Goal: Find specific page/section

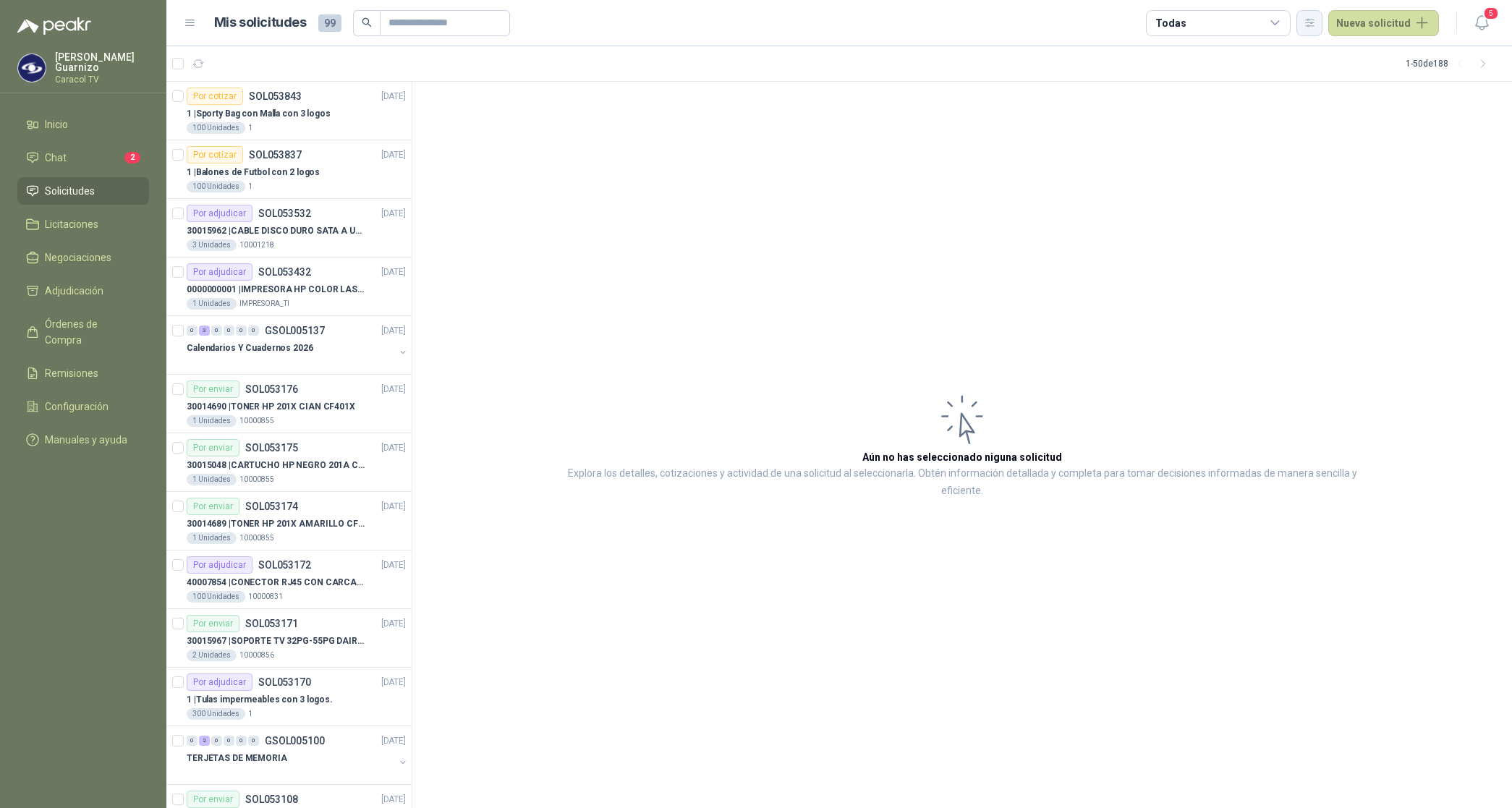
click at [1307, 23] on icon "button" at bounding box center [1309, 23] width 12 height 12
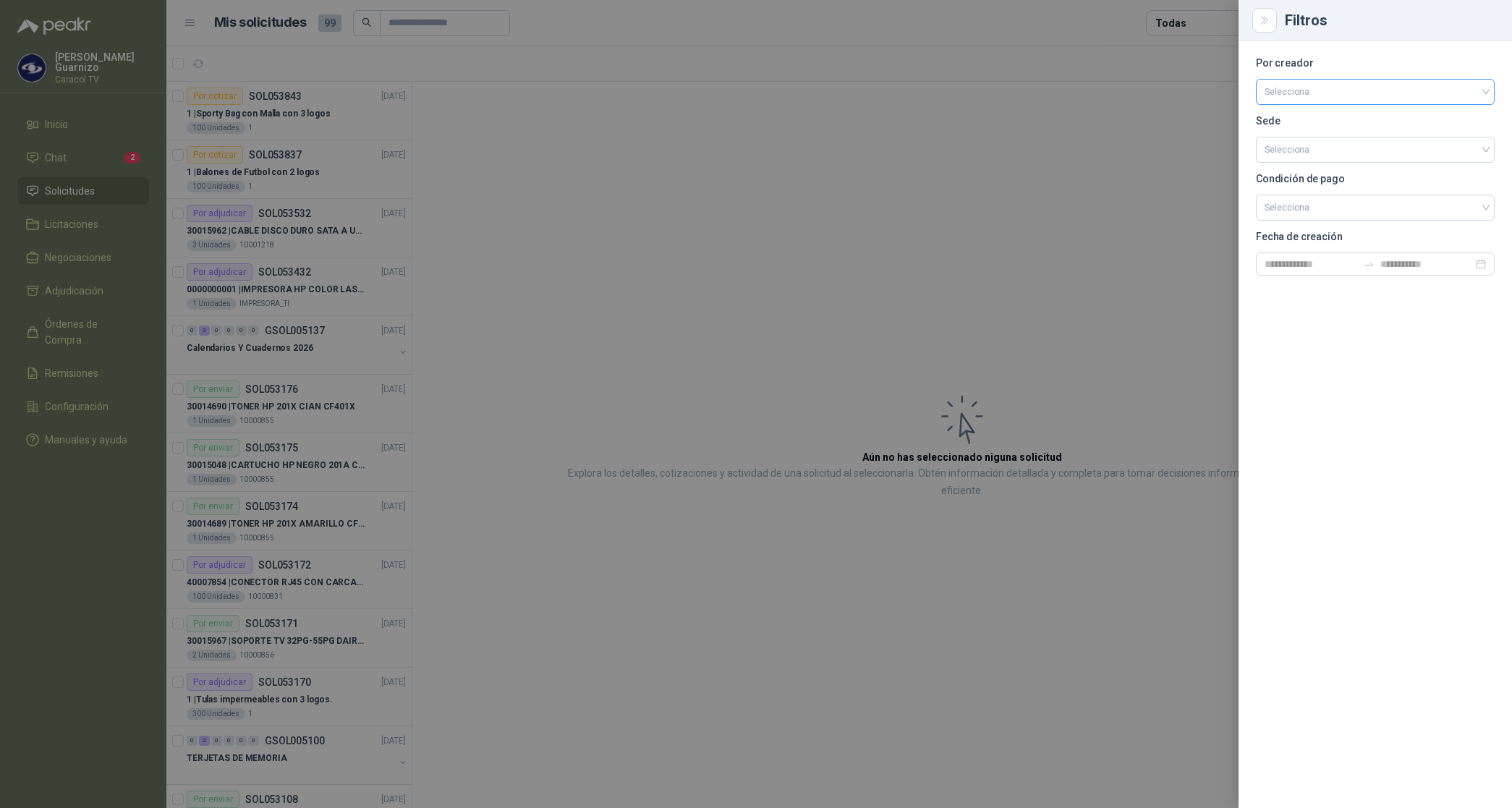
click at [1321, 99] on input "search" at bounding box center [1376, 90] width 222 height 22
click at [1320, 169] on div "[PERSON_NAME]" at bounding box center [1376, 169] width 216 height 16
click at [1192, 20] on div at bounding box center [756, 404] width 1512 height 808
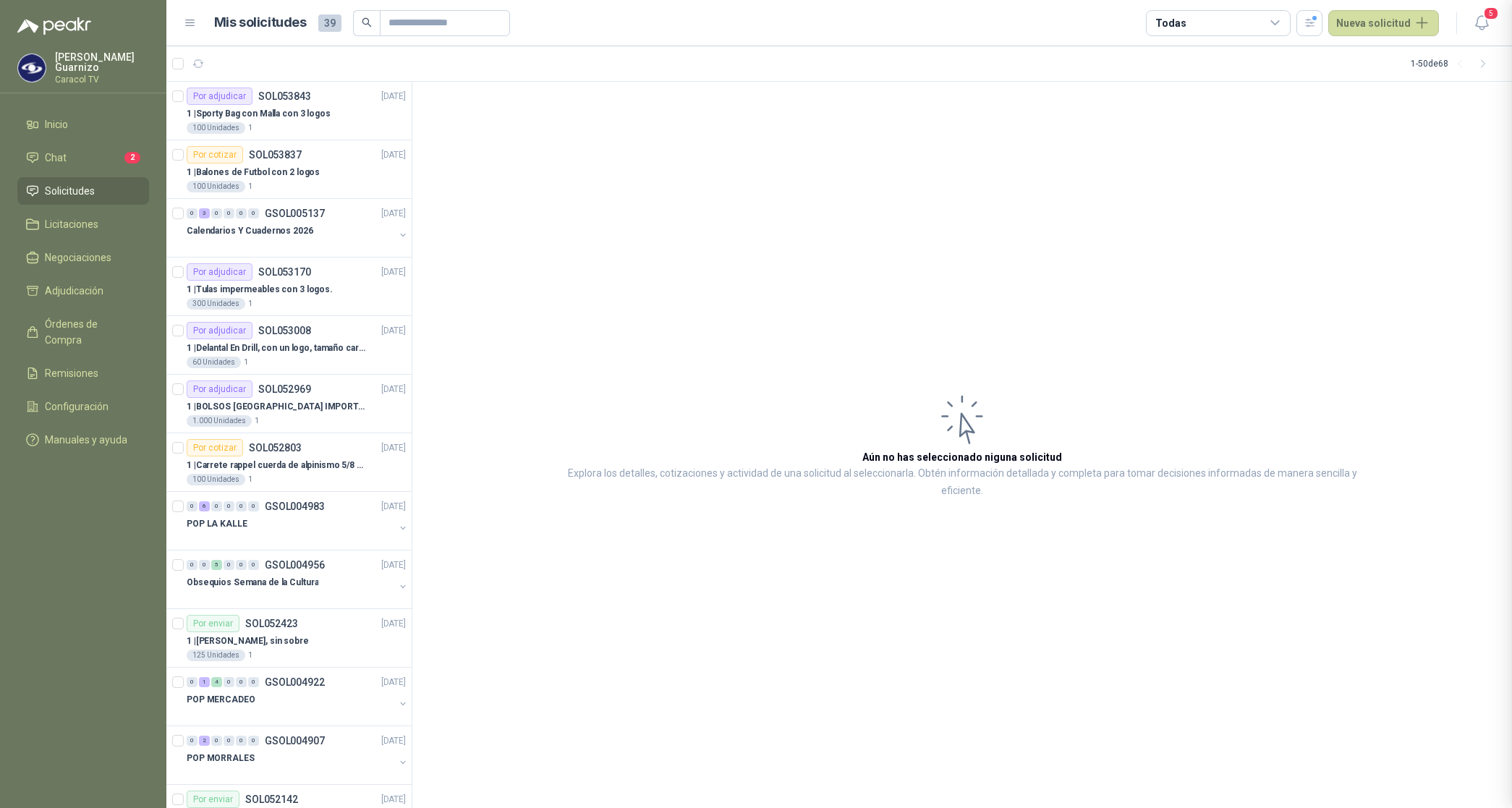
click at [1191, 20] on div "Todas" at bounding box center [1218, 24] width 145 height 27
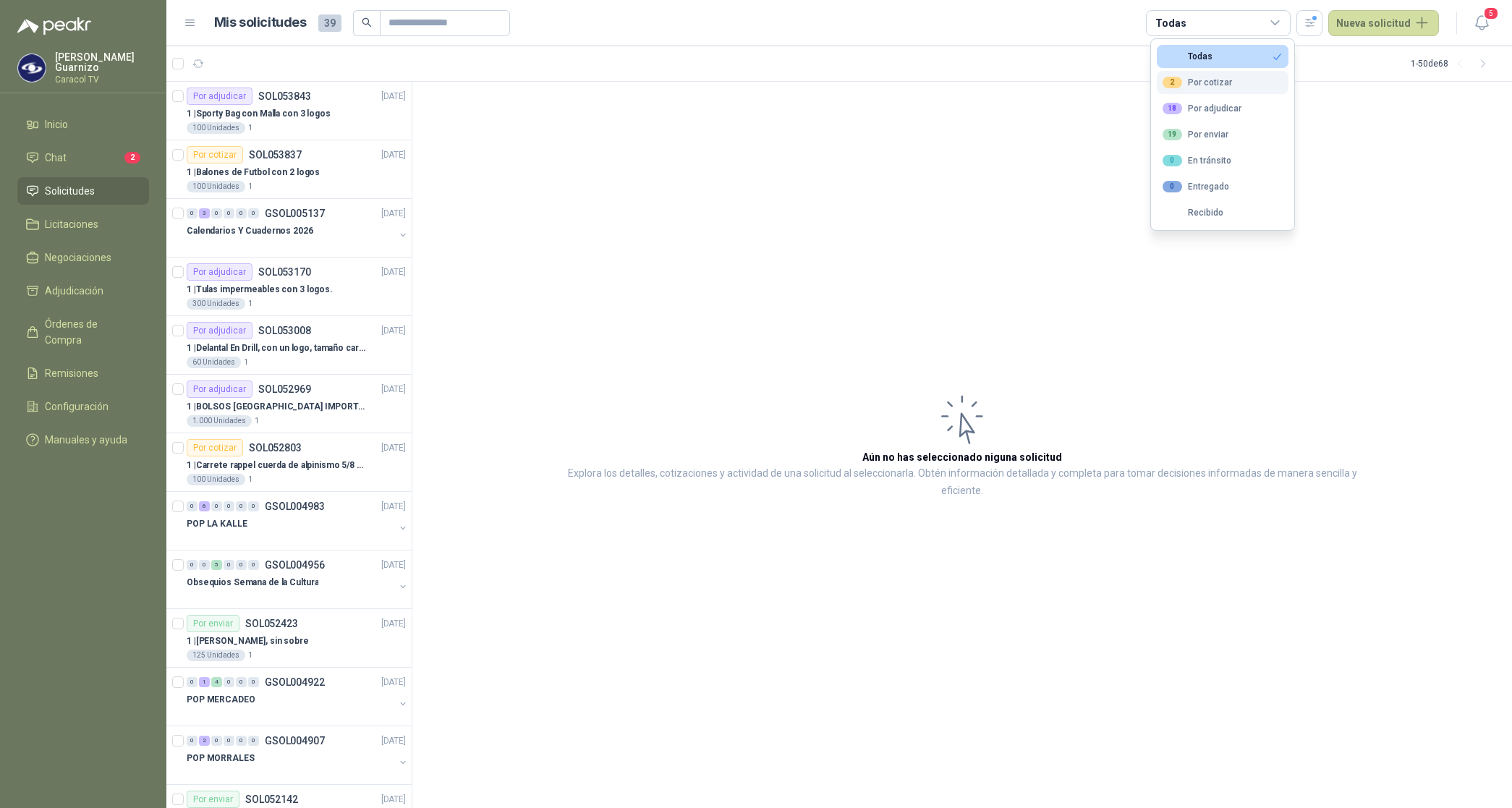
drag, startPoint x: 1191, startPoint y: 20, endPoint x: 1216, endPoint y: 89, distance: 73.4
click at [1213, 85] on div "2 Por cotizar" at bounding box center [1197, 82] width 69 height 11
click at [1218, 99] on button "18 Por adjudicar" at bounding box center [1222, 108] width 132 height 23
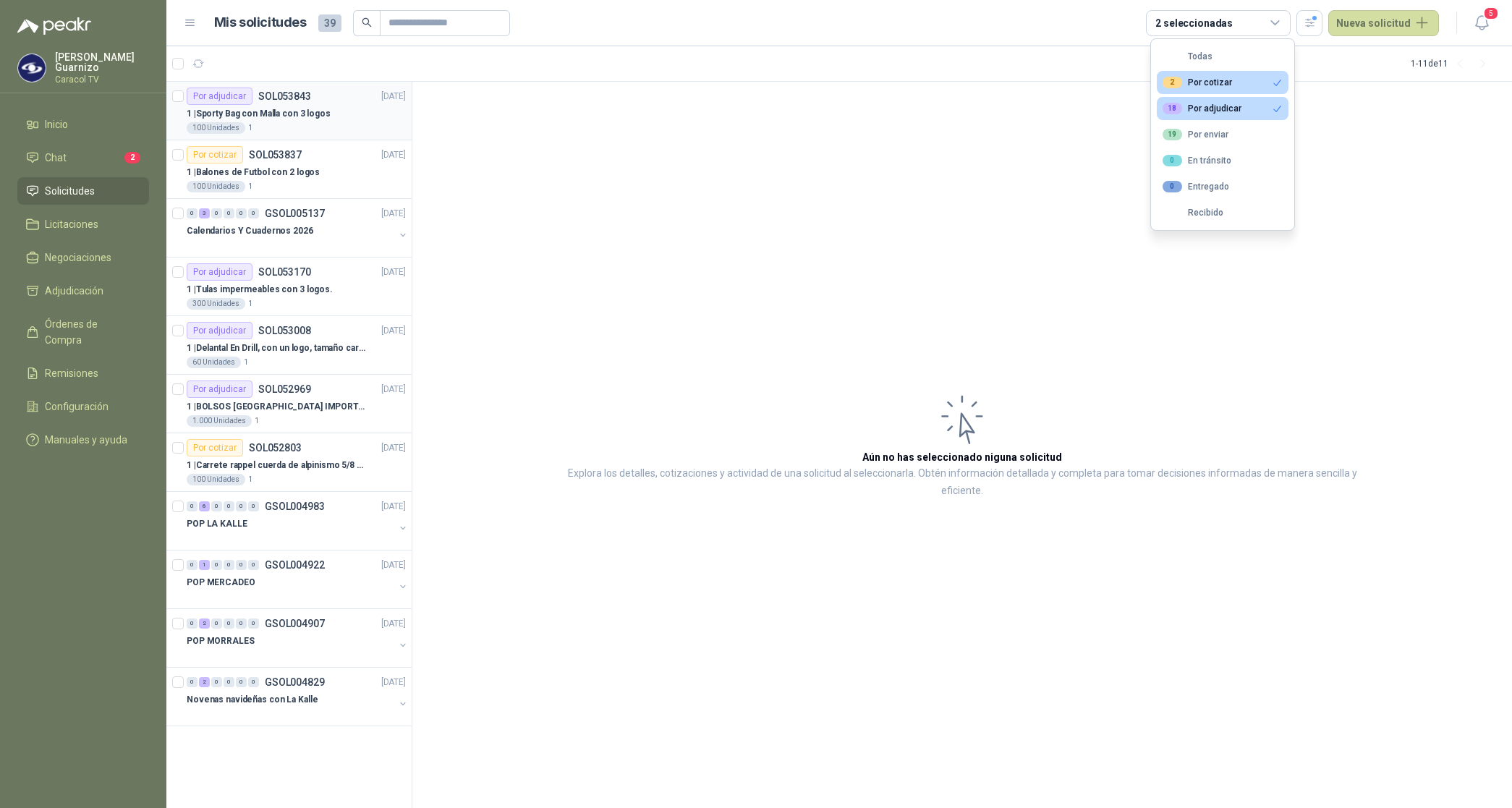
click at [306, 109] on p "1 | Sporty Bag con Malla con 3 logos" at bounding box center [258, 114] width 144 height 14
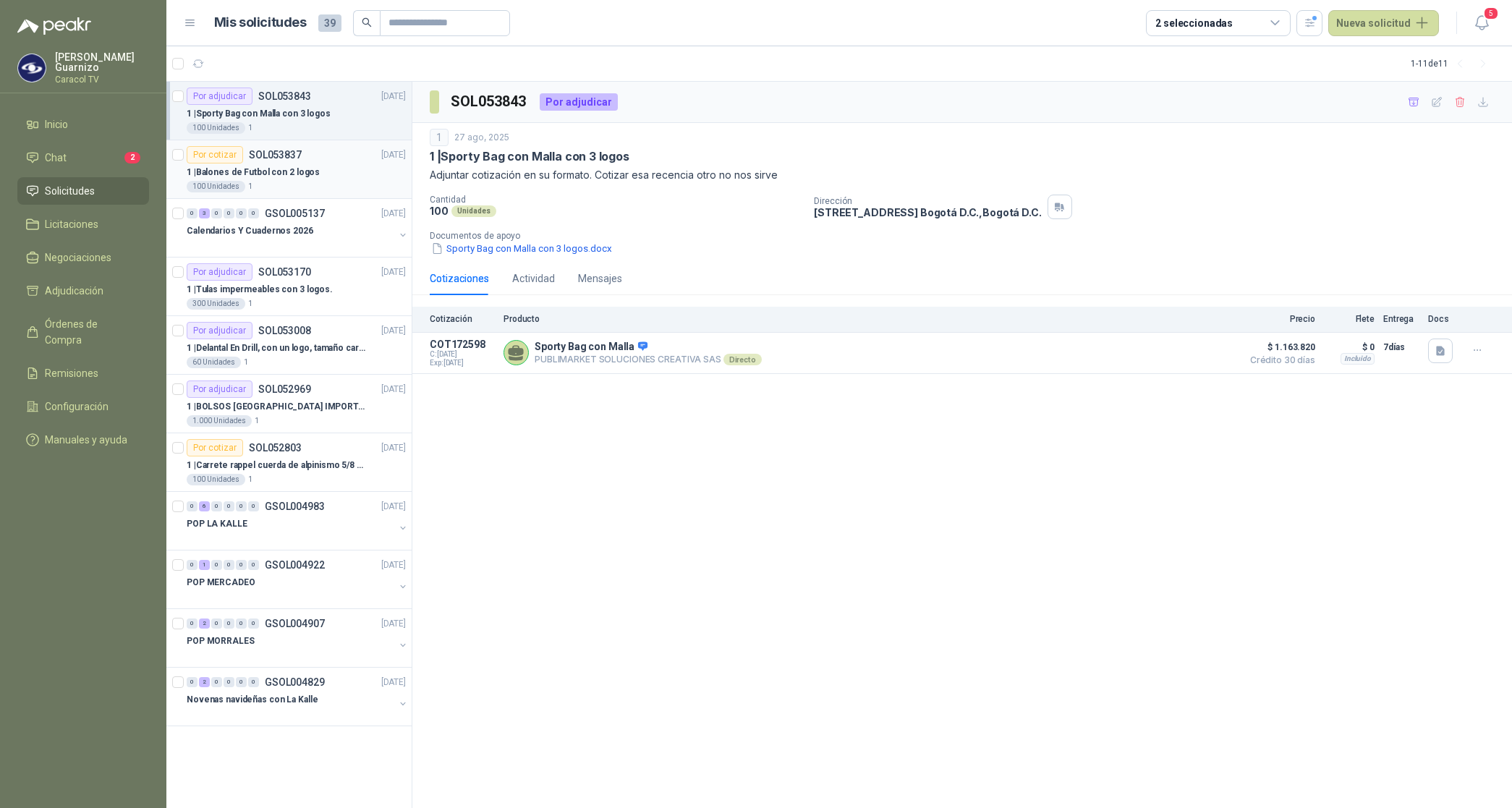
click at [282, 178] on p "1 | Balones de Futbol con 2 logos" at bounding box center [253, 172] width 133 height 14
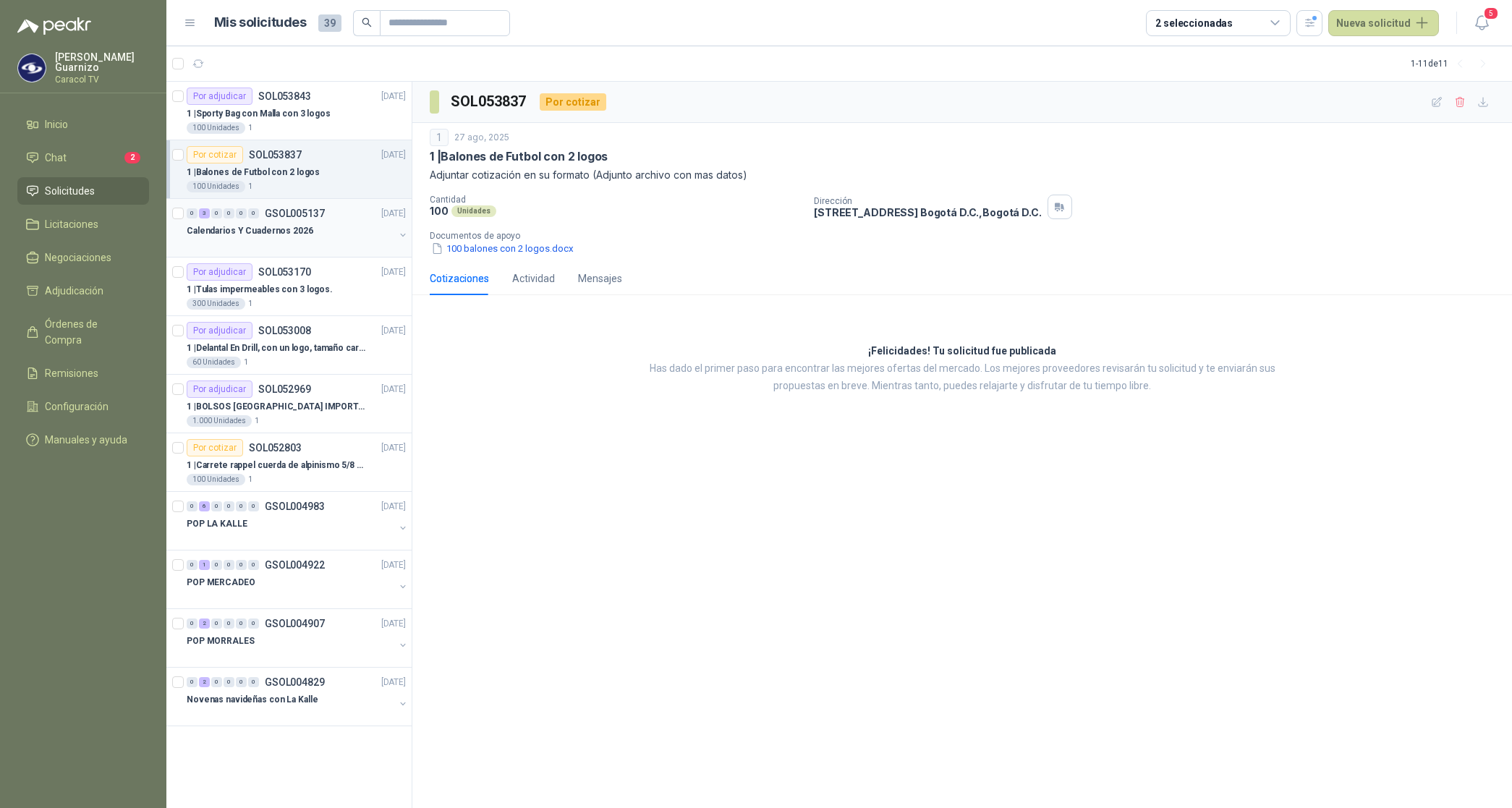
click at [278, 232] on p "Calendarios Y Cuadernos 2026" at bounding box center [250, 231] width 127 height 14
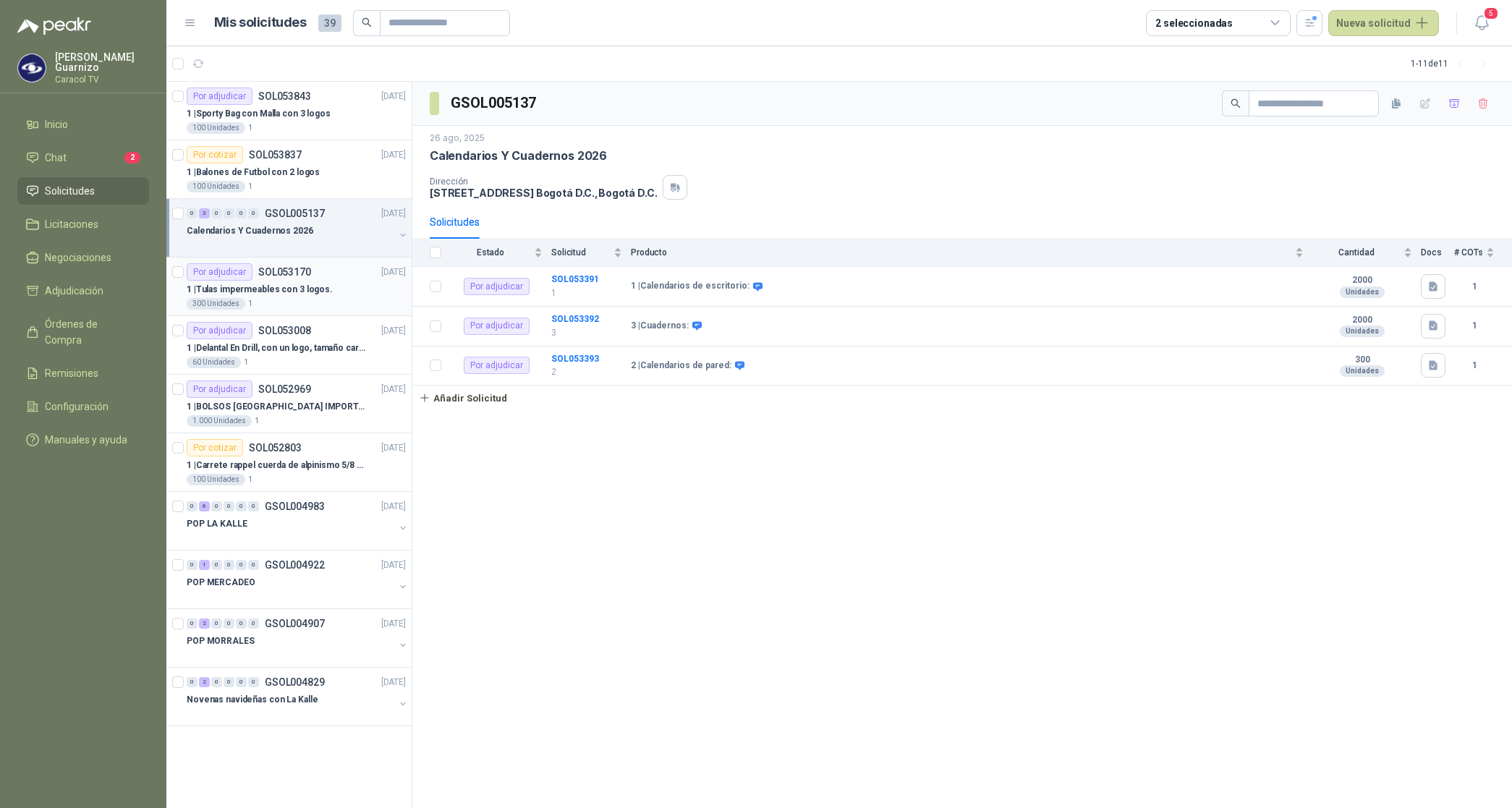
click at [286, 286] on p "1 | Tulas impermeables con 3 logos." at bounding box center [259, 290] width 146 height 14
